Goal: Task Accomplishment & Management: Complete application form

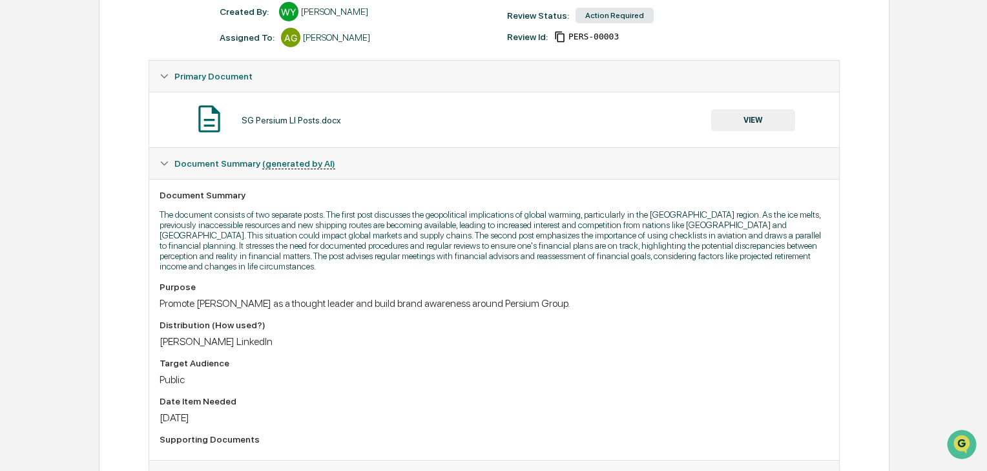
scroll to position [183, 0]
click at [729, 124] on button "VIEW" at bounding box center [753, 120] width 84 height 22
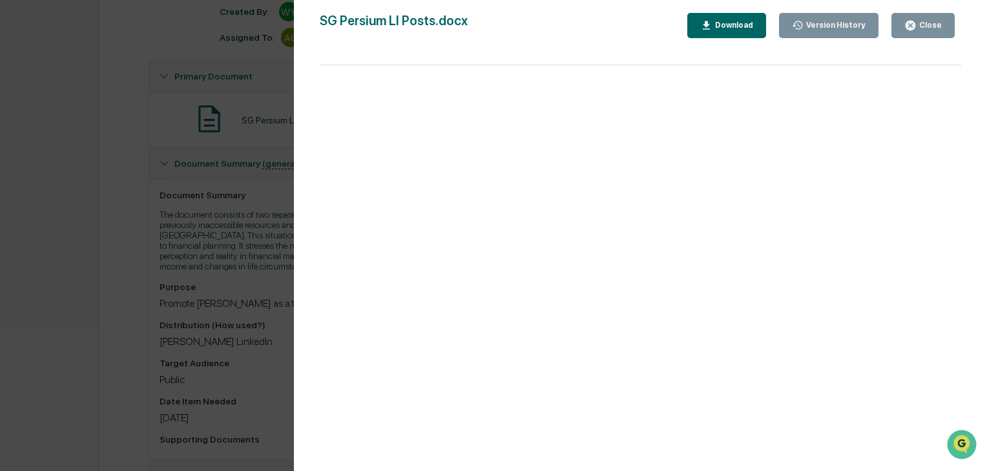
click at [176, 223] on div "Version History [DATE] 06:48 PM [PERSON_NAME] [DATE] 06:46 PM [PERSON_NAME] SG …" at bounding box center [493, 235] width 987 height 471
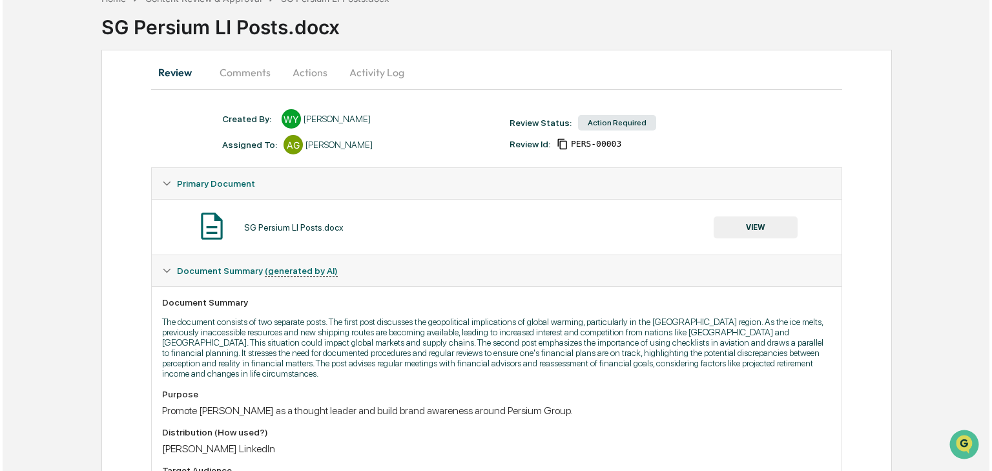
scroll to position [0, 0]
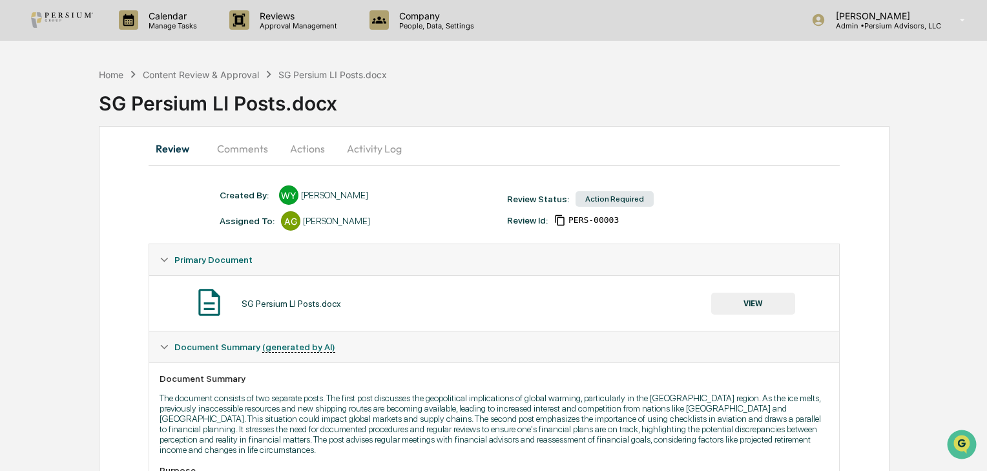
click at [260, 152] on button "Comments" at bounding box center [243, 148] width 72 height 31
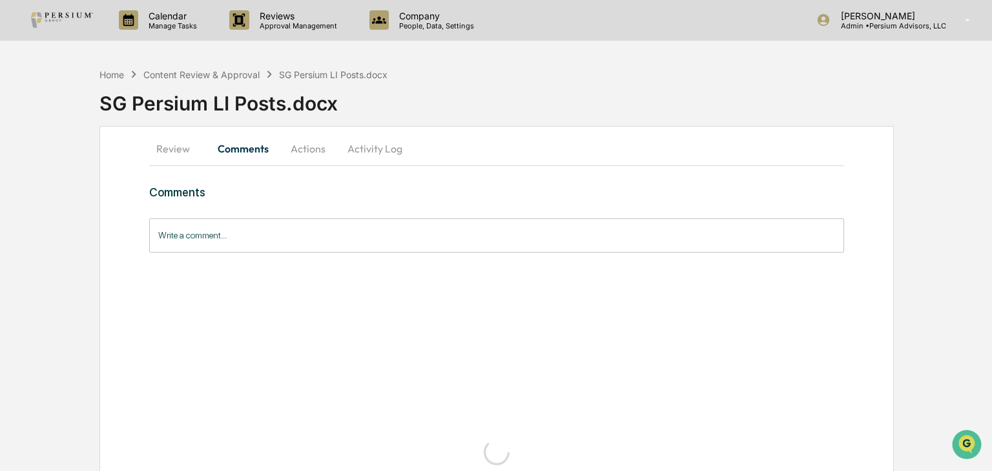
click at [229, 236] on input "Write a comment..." at bounding box center [496, 235] width 694 height 34
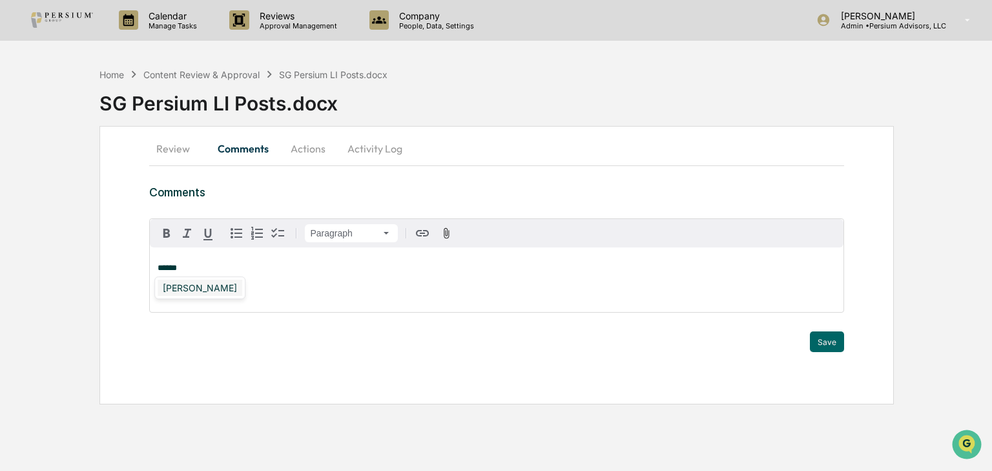
click at [196, 285] on div "[PERSON_NAME]" at bounding box center [200, 288] width 85 height 16
click at [822, 335] on button "Save" at bounding box center [827, 341] width 34 height 21
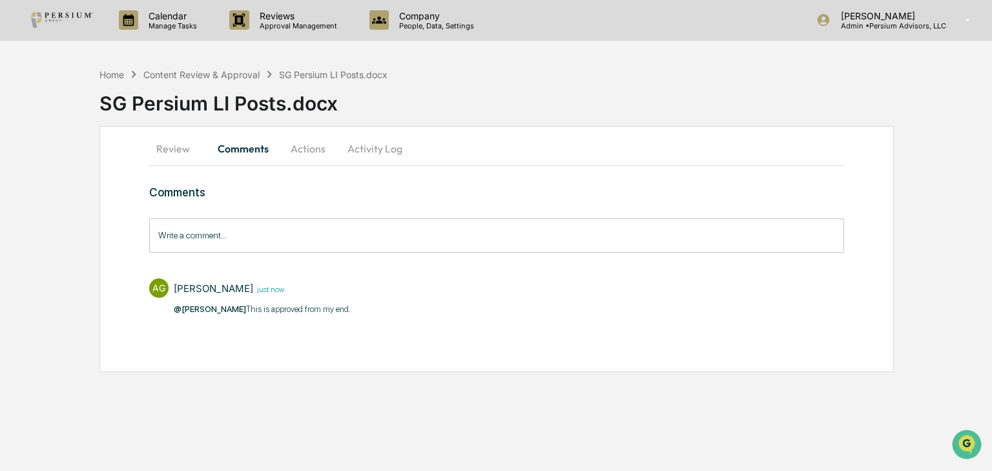
click at [311, 145] on button "Actions" at bounding box center [308, 148] width 58 height 31
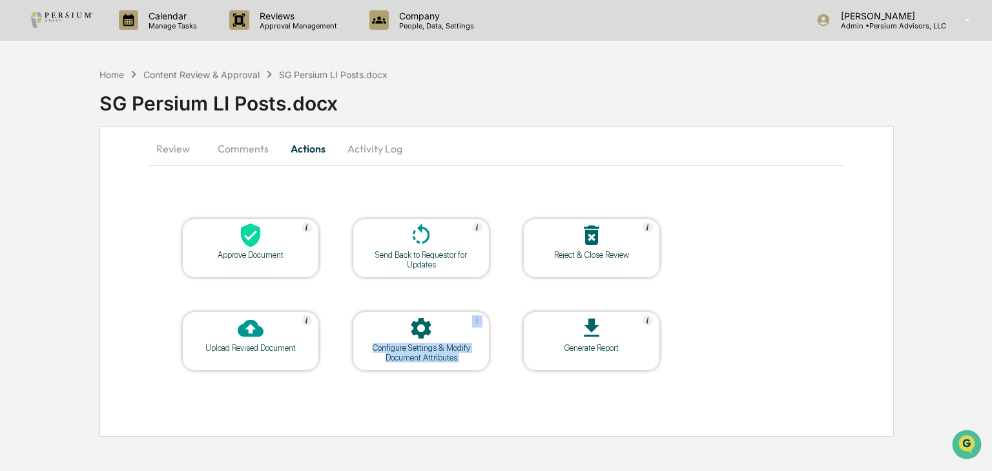
drag, startPoint x: 550, startPoint y: 327, endPoint x: 451, endPoint y: 313, distance: 100.5
click at [453, 312] on tr "Upload Revised Document Configure Settings & Modify Document Attributes Generat…" at bounding box center [421, 341] width 479 height 61
click at [429, 352] on div "Configure Settings & Modify Document Attributes" at bounding box center [421, 352] width 116 height 19
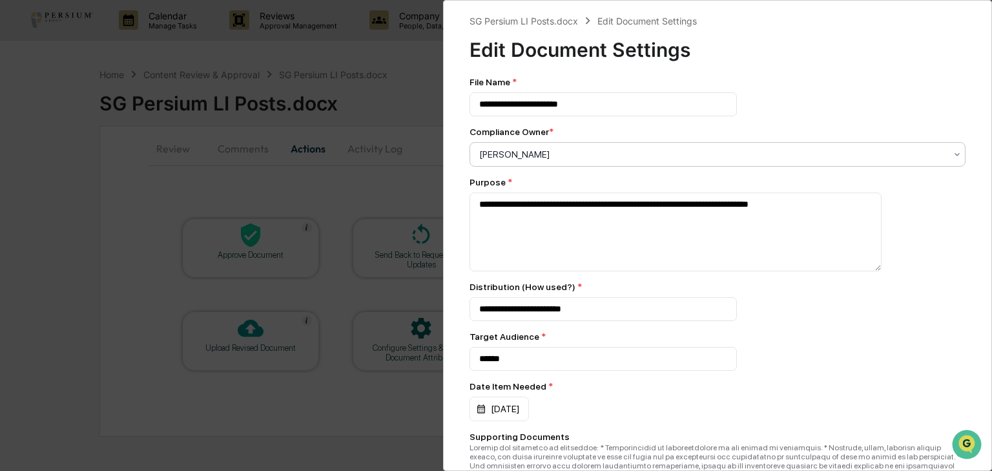
click at [561, 147] on div "[PERSON_NAME]" at bounding box center [712, 154] width 479 height 18
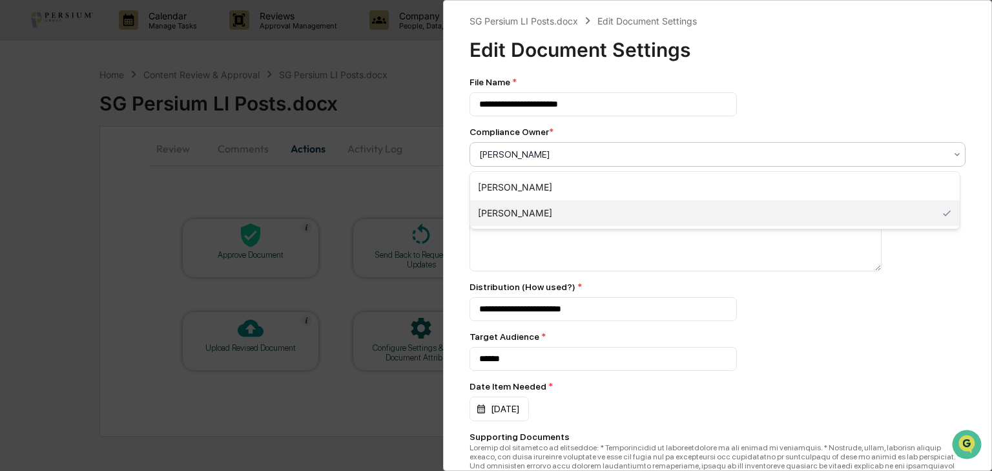
click at [548, 179] on div "[PERSON_NAME]" at bounding box center [715, 187] width 490 height 26
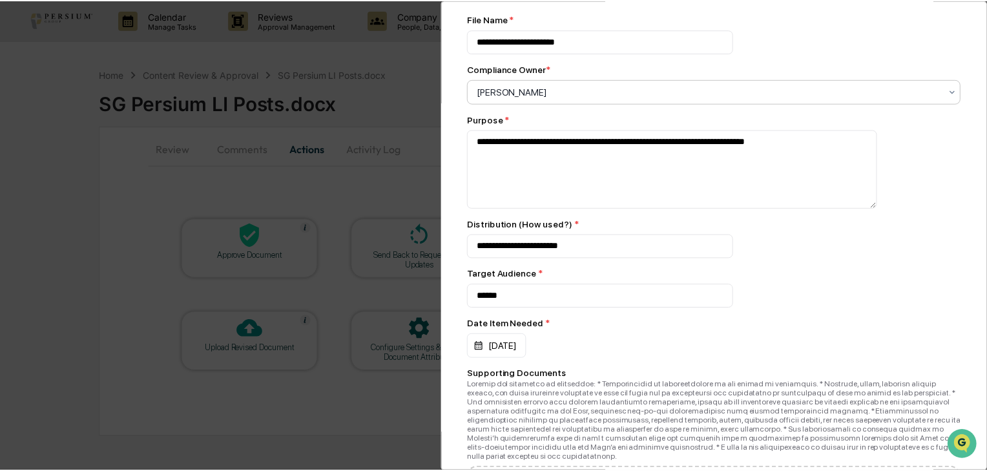
scroll to position [204, 0]
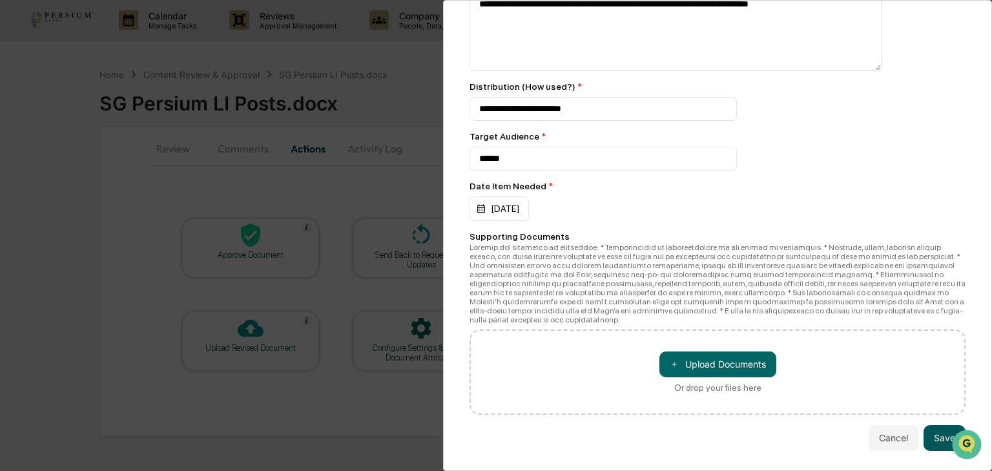
click at [938, 427] on button "Save" at bounding box center [945, 438] width 42 height 26
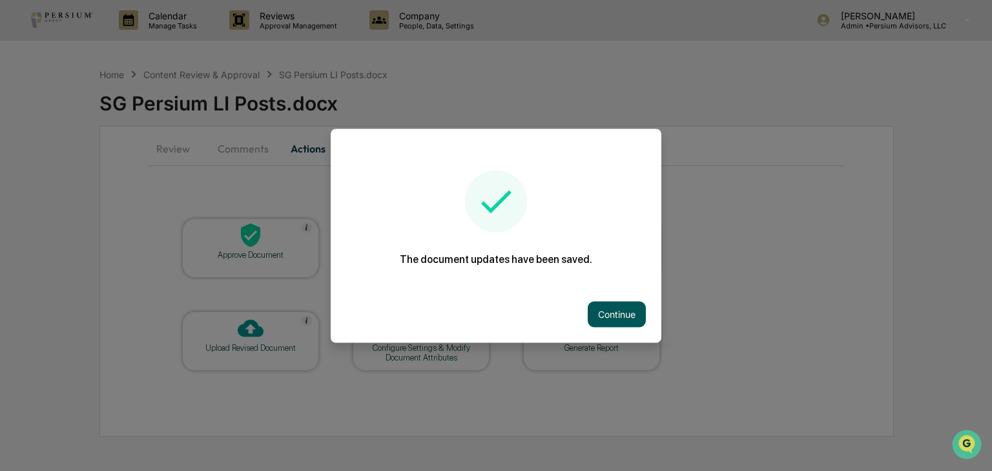
click at [602, 319] on button "Continue" at bounding box center [617, 314] width 58 height 26
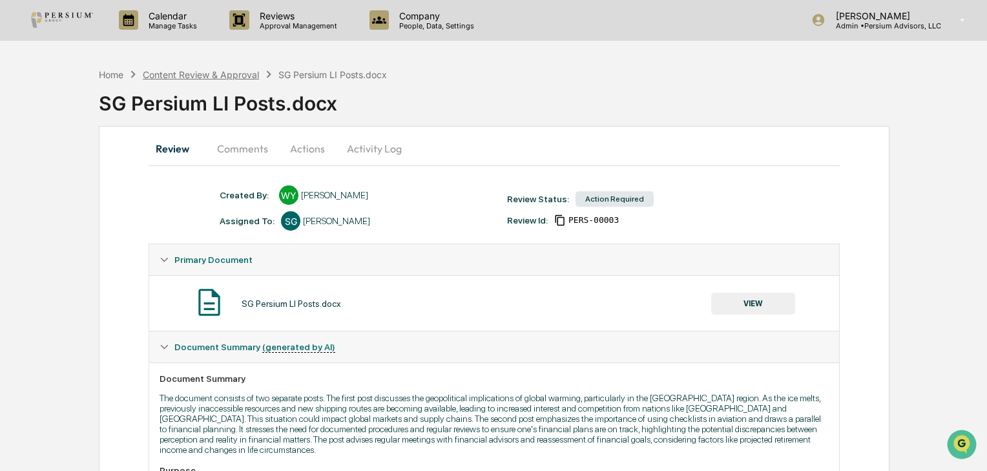
click at [169, 73] on div "Content Review & Approval" at bounding box center [201, 74] width 116 height 11
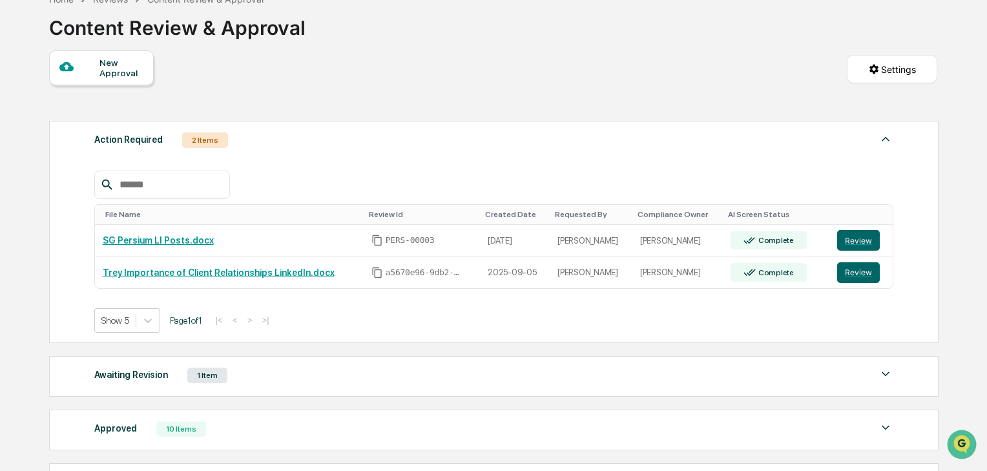
scroll to position [103, 0]
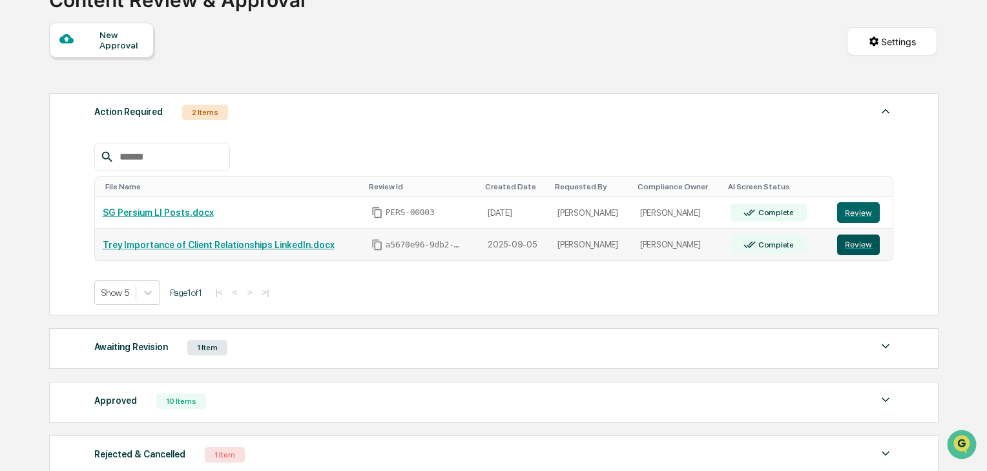
click at [855, 239] on button "Review" at bounding box center [858, 244] width 43 height 21
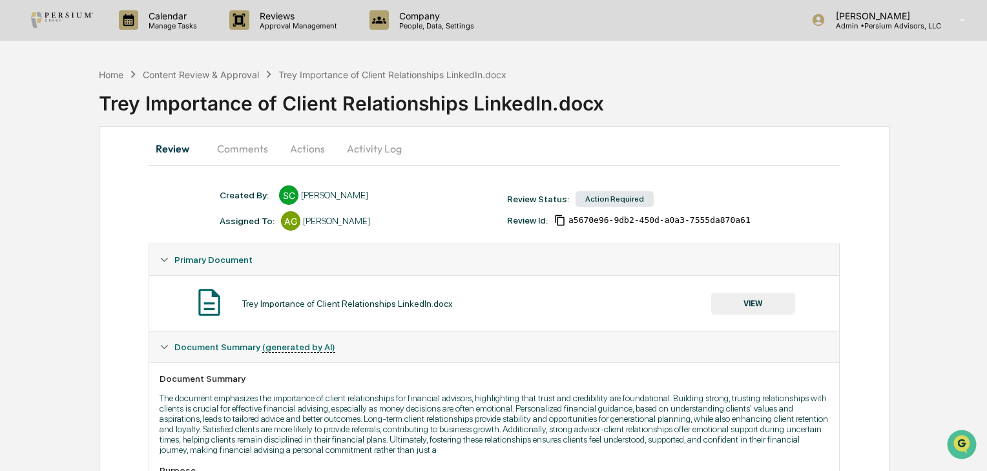
click at [736, 300] on button "VIEW" at bounding box center [753, 304] width 84 height 22
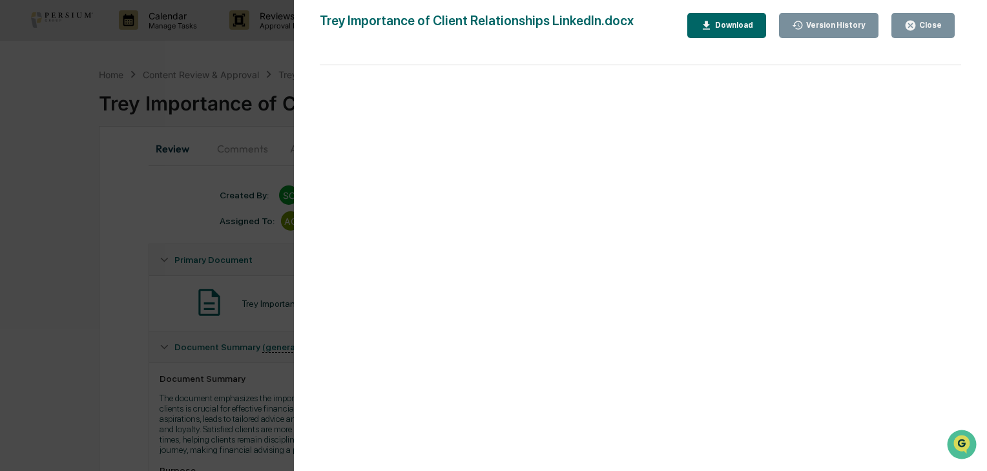
click at [920, 25] on div "Close" at bounding box center [929, 25] width 25 height 9
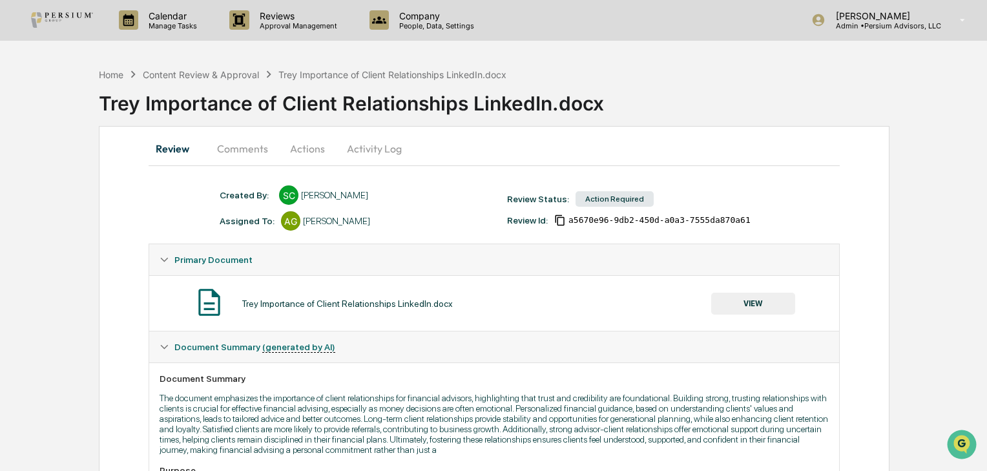
click at [252, 152] on button "Comments" at bounding box center [243, 148] width 72 height 31
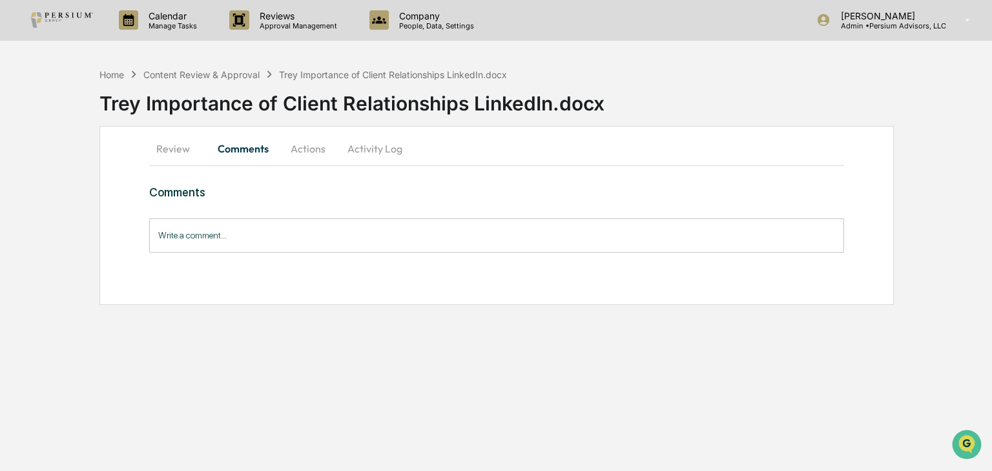
click at [313, 150] on button "Actions" at bounding box center [308, 148] width 58 height 31
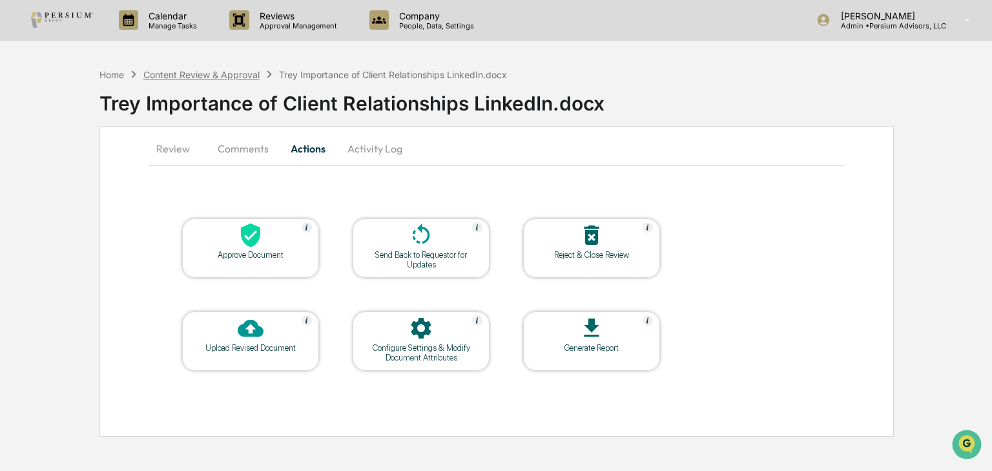
click at [213, 78] on div "Content Review & Approval" at bounding box center [201, 74] width 116 height 11
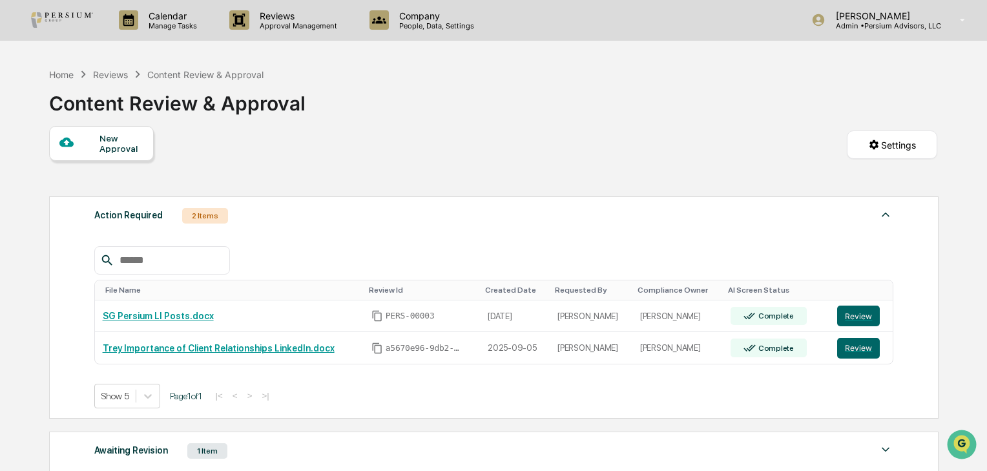
click at [219, 269] on input "text" at bounding box center [169, 260] width 110 height 17
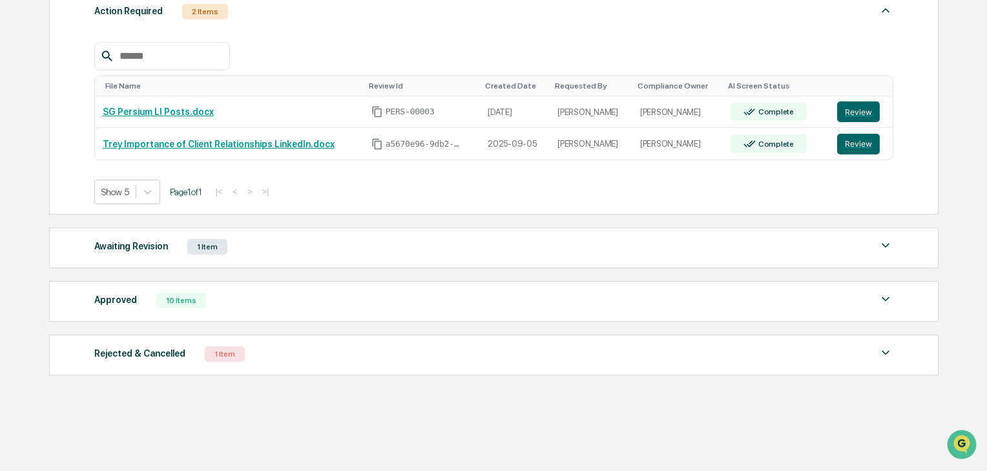
click at [155, 354] on div "Rejected & Cancelled" at bounding box center [139, 353] width 91 height 17
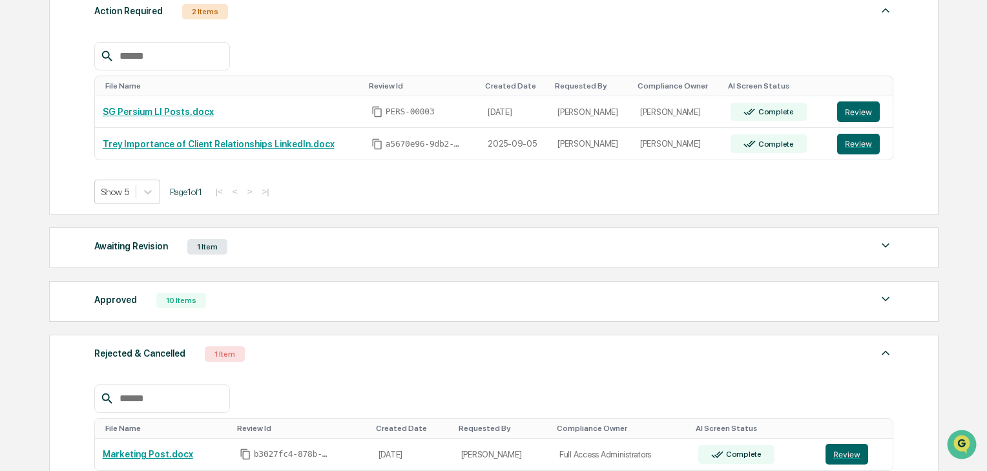
click at [155, 313] on div "Approved 10 Items File Name Review Id Created Date Requested By Compliance Owne…" at bounding box center [493, 301] width 889 height 41
click at [124, 298] on div "Approved" at bounding box center [115, 299] width 43 height 17
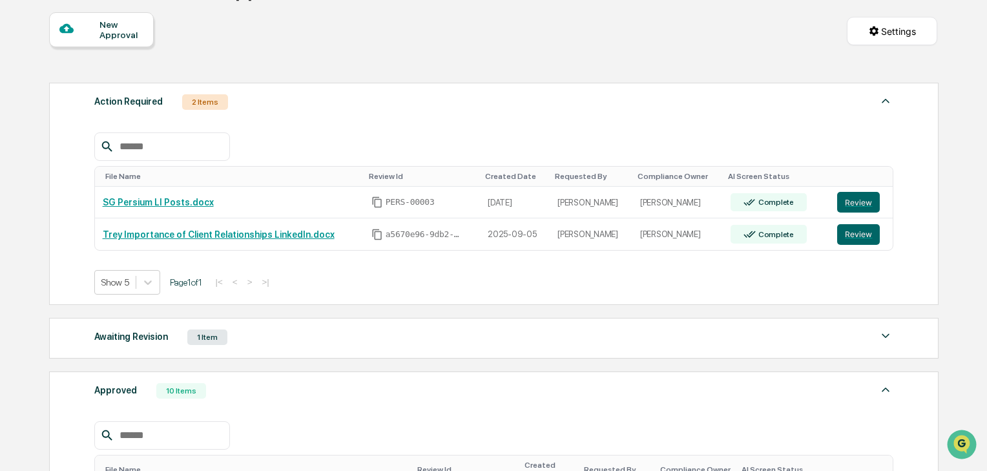
scroll to position [101, 0]
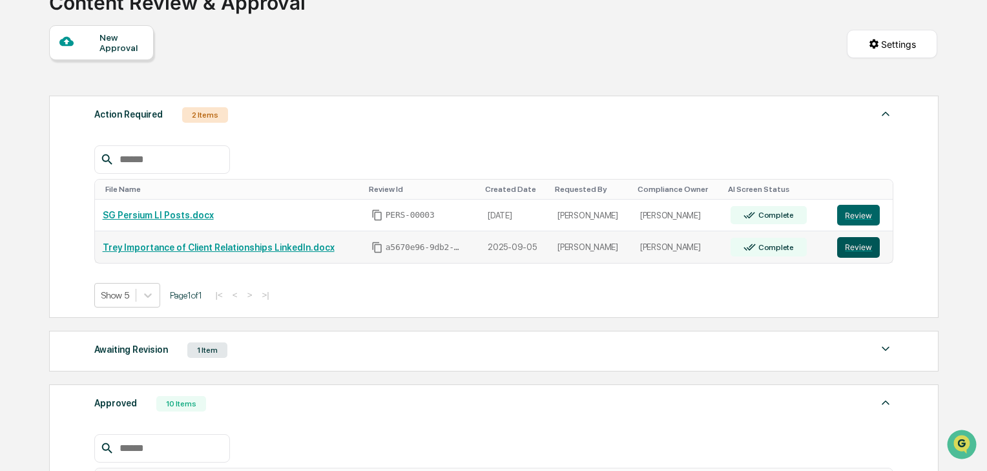
click at [846, 247] on button "Review" at bounding box center [858, 247] width 43 height 21
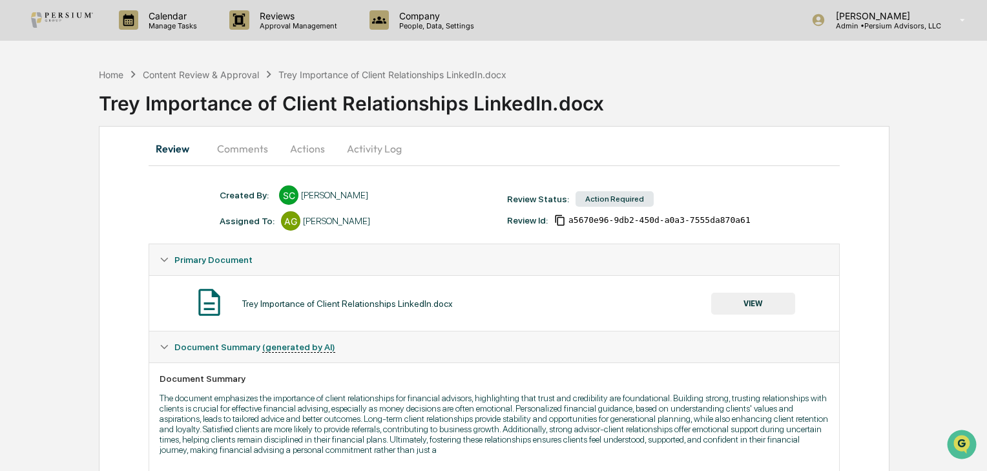
click at [258, 149] on button "Comments" at bounding box center [243, 148] width 72 height 31
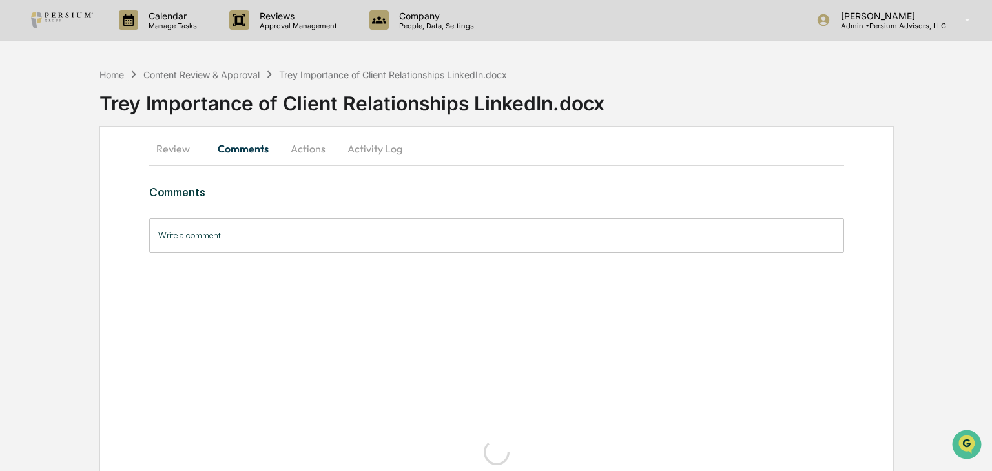
click at [255, 240] on input "Write a comment..." at bounding box center [496, 235] width 694 height 34
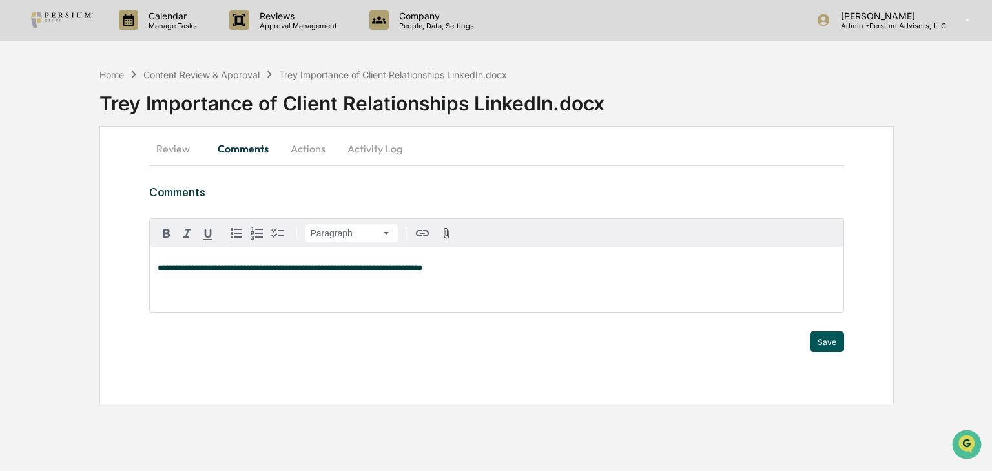
click at [831, 337] on button "Save" at bounding box center [827, 341] width 34 height 21
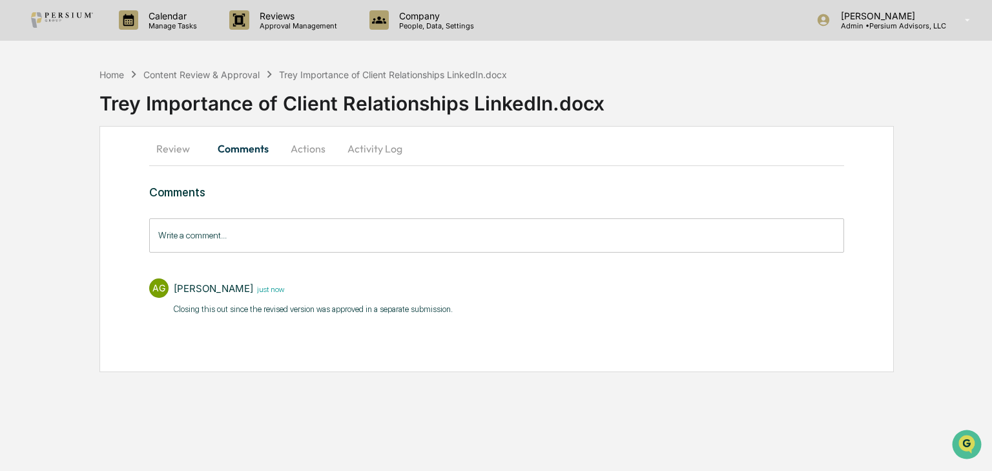
click at [315, 147] on button "Actions" at bounding box center [308, 148] width 58 height 31
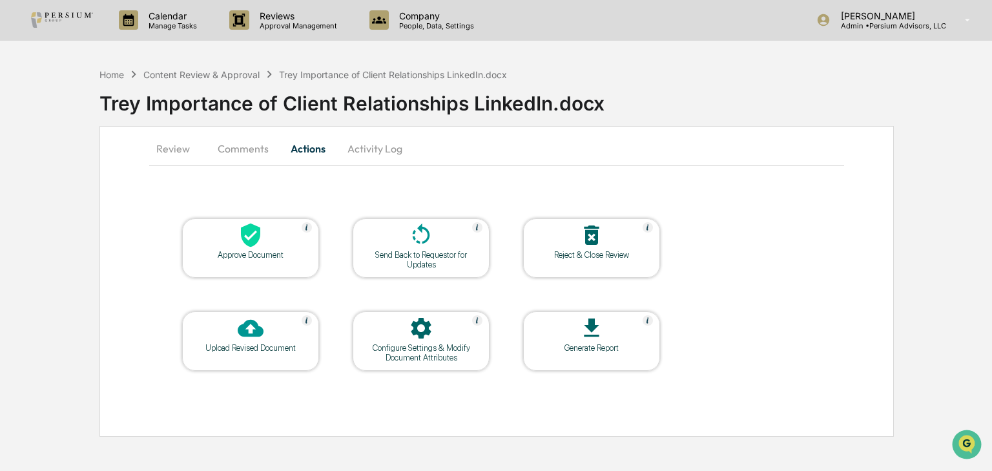
click at [581, 246] on icon at bounding box center [592, 235] width 26 height 26
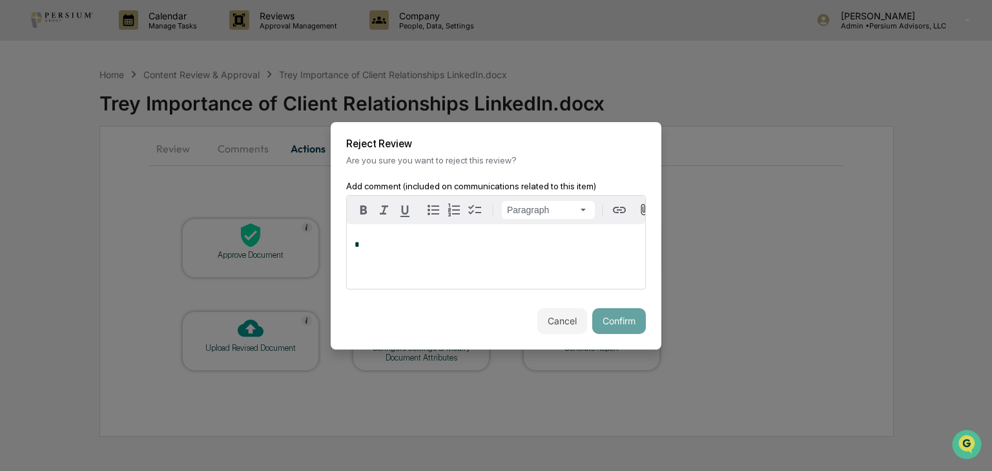
click at [448, 253] on div "*" at bounding box center [496, 256] width 298 height 65
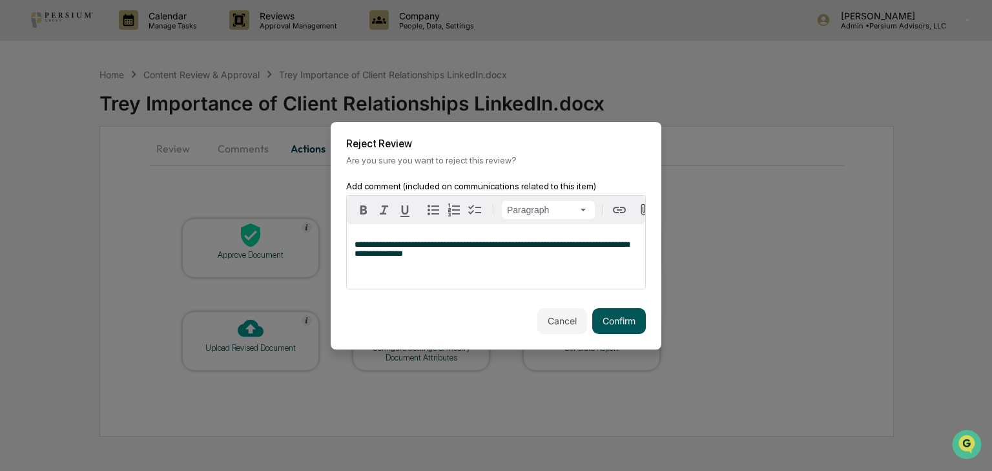
click at [608, 326] on button "Confirm" at bounding box center [619, 321] width 54 height 26
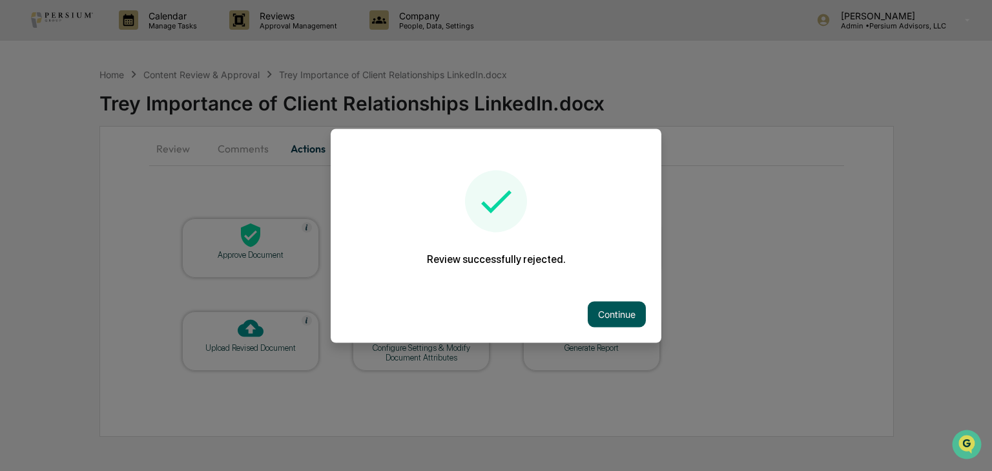
click at [614, 312] on button "Continue" at bounding box center [617, 314] width 58 height 26
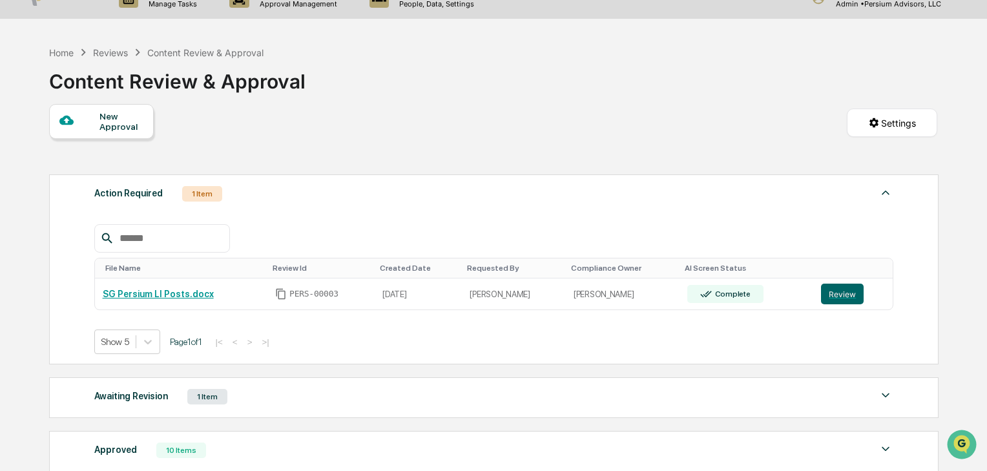
scroll to position [17, 0]
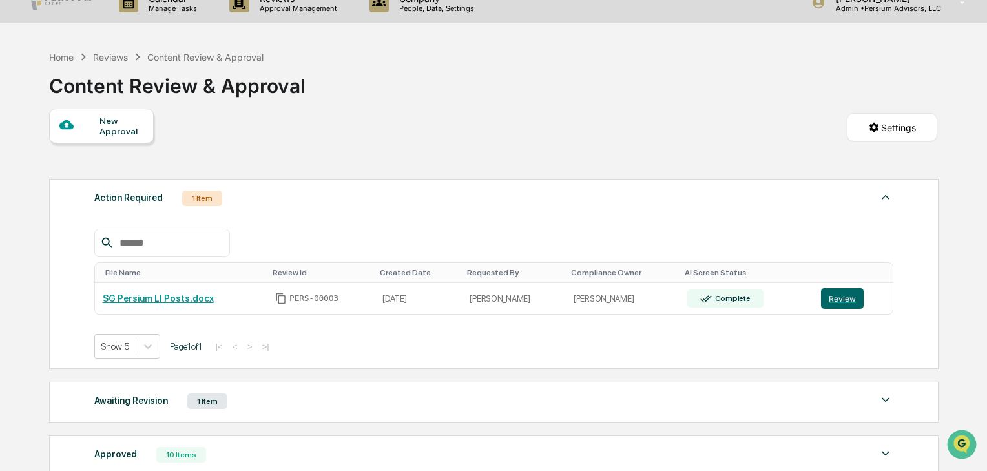
click at [323, 233] on div "File Name Review Id Created Date Requested By Compliance Owner AI Screen Status…" at bounding box center [494, 284] width 800 height 150
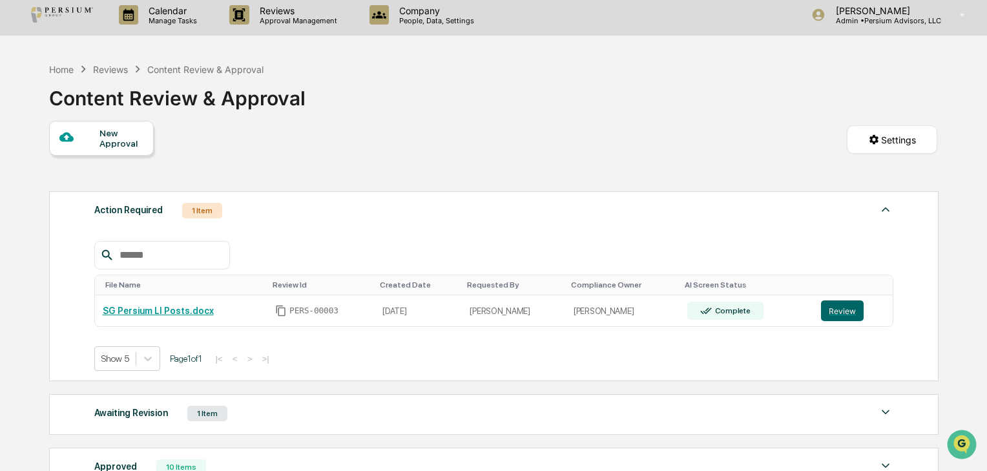
scroll to position [0, 0]
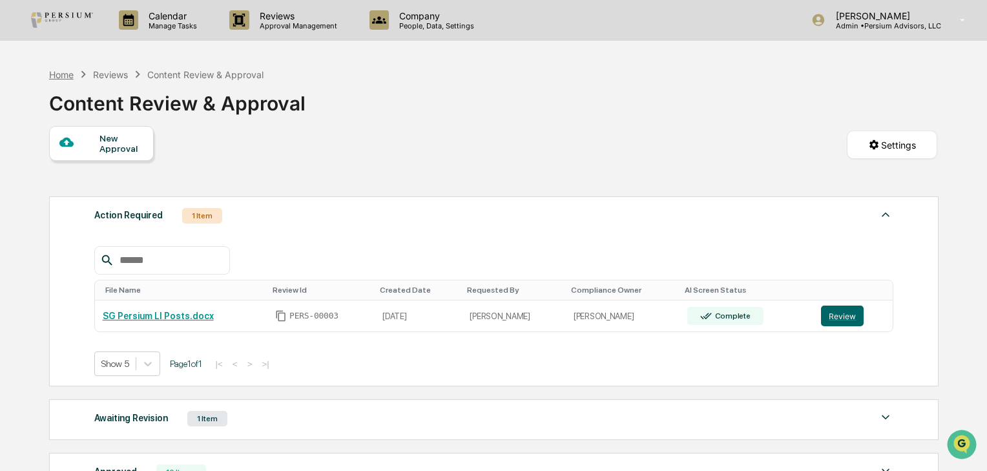
click at [68, 73] on div "Home" at bounding box center [61, 74] width 25 height 11
